Goal: Task Accomplishment & Management: Manage account settings

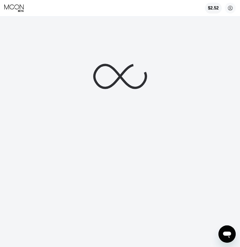
click at [12, 9] on icon at bounding box center [14, 8] width 20 height 8
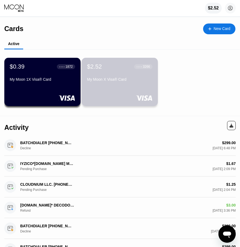
click at [109, 75] on div "$2.52 ● ● ● ● 3266 My Moon X Visa® Card" at bounding box center [119, 73] width 65 height 20
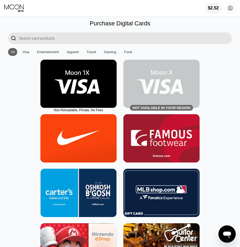
click at [19, 13] on div "$2.52 [PERSON_NAME] [EMAIL_ADDRESS][DOMAIN_NAME]  Home Settings Support Career…" at bounding box center [120, 8] width 240 height 16
click at [21, 7] on icon at bounding box center [14, 8] width 20 height 8
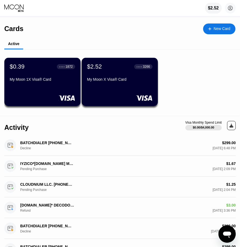
click at [113, 84] on div "My Moon X Visa® Card" at bounding box center [119, 80] width 65 height 6
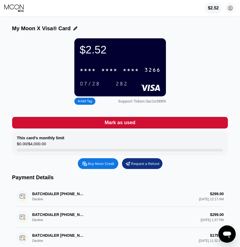
click at [92, 73] on div "* * * *" at bounding box center [88, 70] width 16 height 6
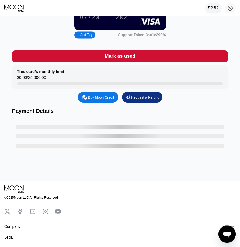
drag, startPoint x: 158, startPoint y: 63, endPoint x: 158, endPoint y: 92, distance: 29.4
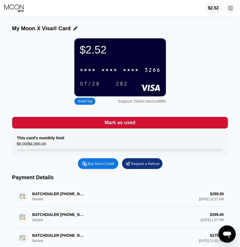
drag, startPoint x: 89, startPoint y: 49, endPoint x: 104, endPoint y: 5, distance: 47.0
click at [111, 71] on div "* * * *" at bounding box center [109, 70] width 16 height 6
